Goal: Check status: Check status

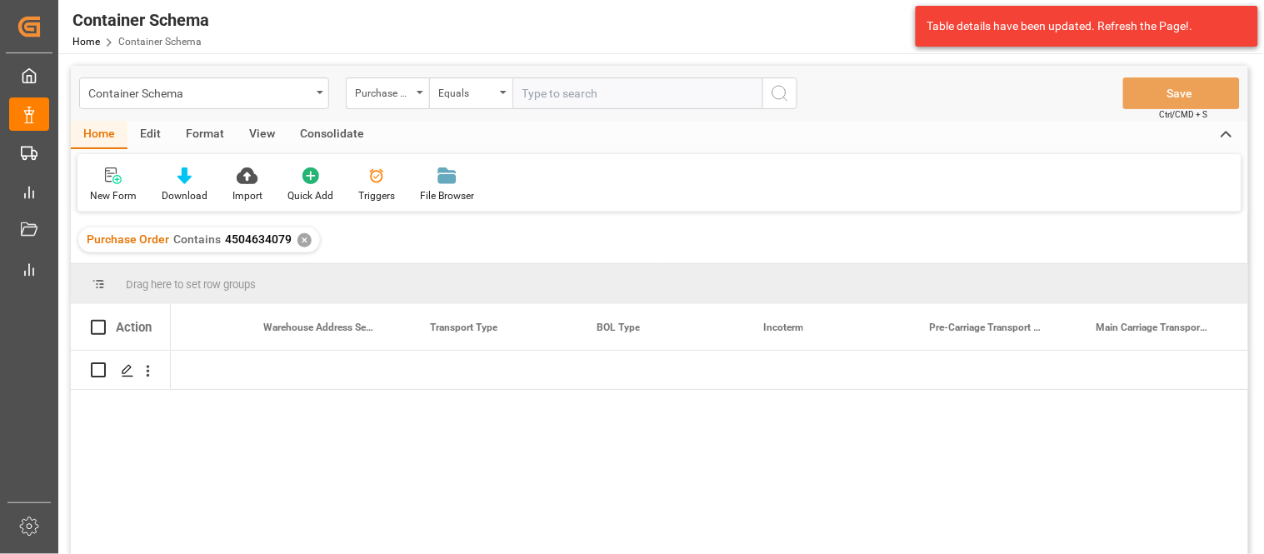
scroll to position [0, 5924]
